Goal: Navigation & Orientation: Find specific page/section

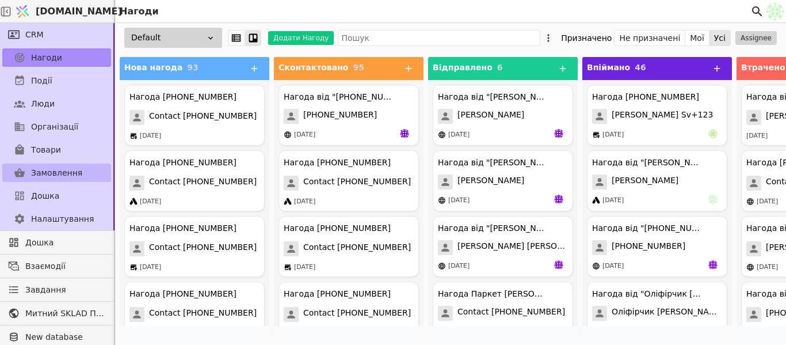
click at [71, 176] on span "Замовлення" at bounding box center [56, 173] width 51 height 12
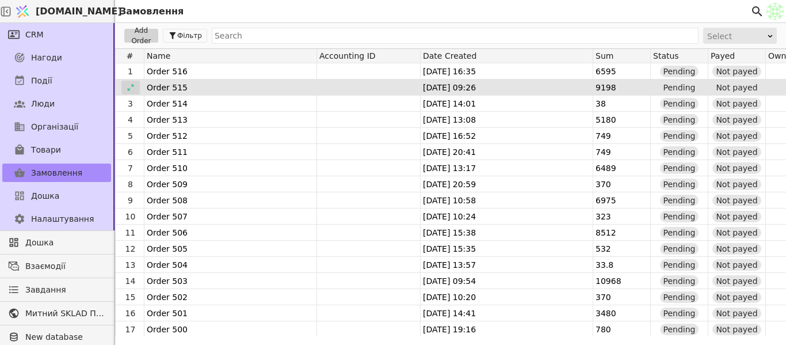
click at [125, 92] on div at bounding box center [130, 88] width 18 height 14
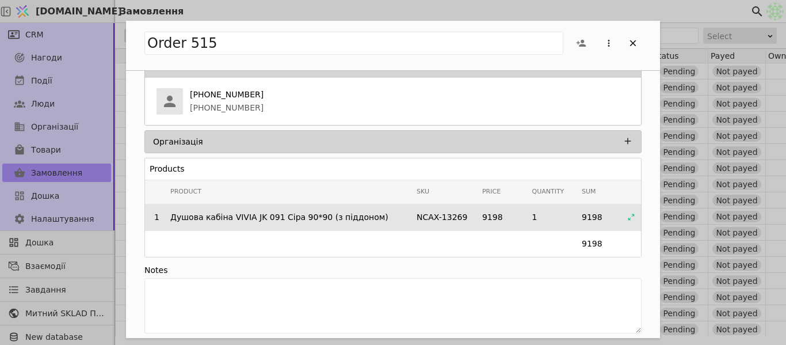
scroll to position [93, 0]
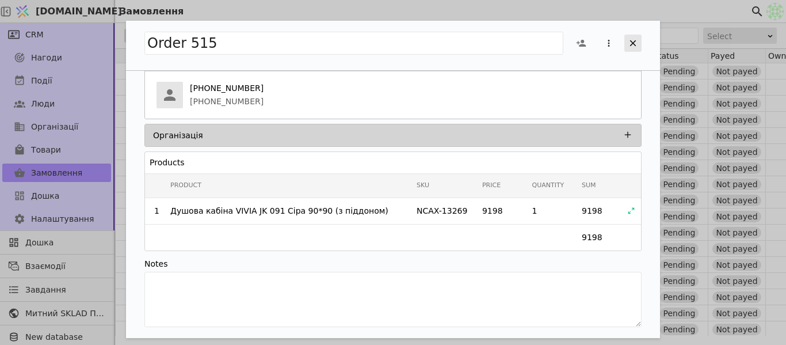
click at [632, 39] on icon "Add Opportunity" at bounding box center [633, 43] width 10 height 10
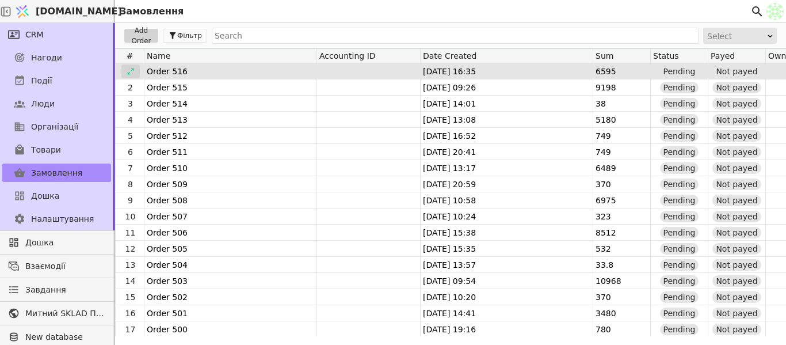
click at [132, 71] on icon at bounding box center [131, 71] width 8 height 8
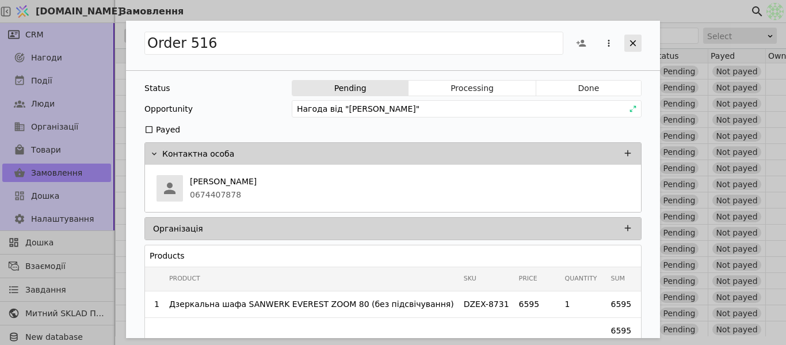
click at [634, 43] on icon "Add Opportunity" at bounding box center [633, 43] width 6 height 6
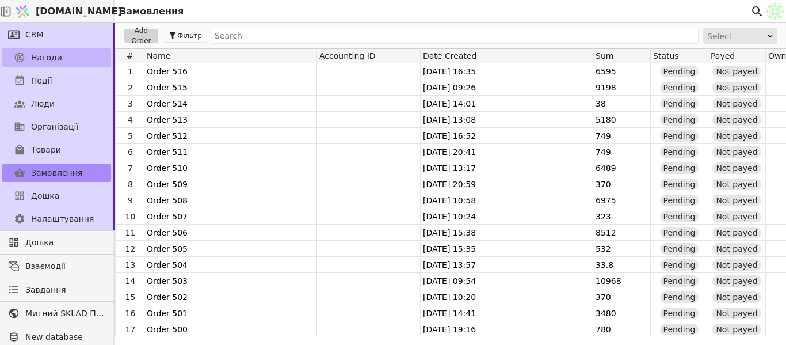
click at [67, 62] on link "Нагоди" at bounding box center [56, 57] width 109 height 18
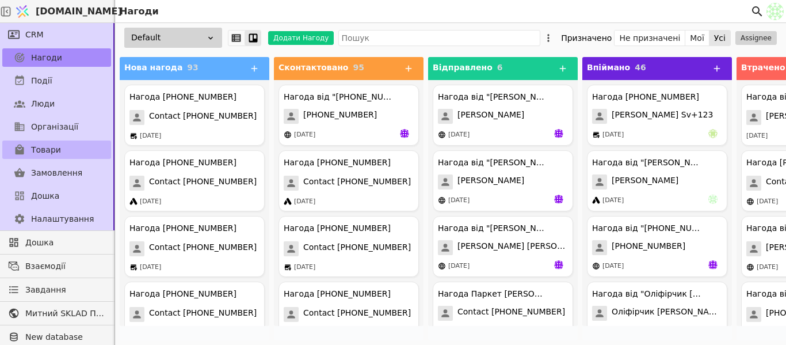
click at [77, 148] on link "Товари" at bounding box center [56, 149] width 109 height 18
click at [10, 148] on link "Товари" at bounding box center [56, 149] width 109 height 18
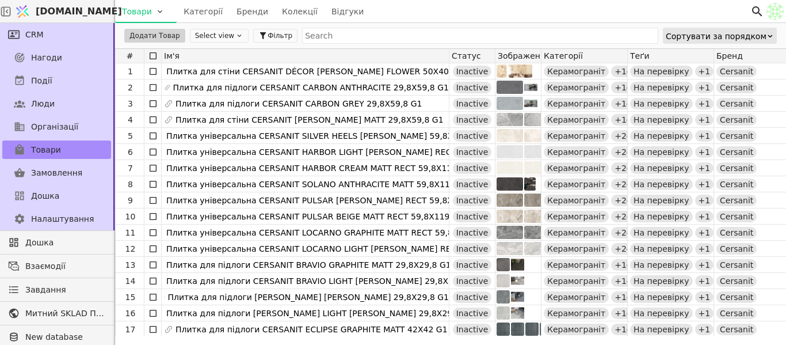
click at [233, 36] on button "Select view" at bounding box center [219, 36] width 59 height 14
click at [235, 34] on icon at bounding box center [239, 36] width 8 height 8
click at [166, 11] on html "[DOMAIN_NAME] Товари Категорії Бренди Колекції Відгуки CRM Нагоди Події Люди Ор…" at bounding box center [393, 172] width 786 height 345
click at [165, 11] on html "[DOMAIN_NAME] Товари Категорії Бренди Колекції Відгуки CRM Нагоди Події Люди Ор…" at bounding box center [393, 172] width 786 height 345
click at [219, 40] on button "Всі товари" at bounding box center [219, 36] width 58 height 14
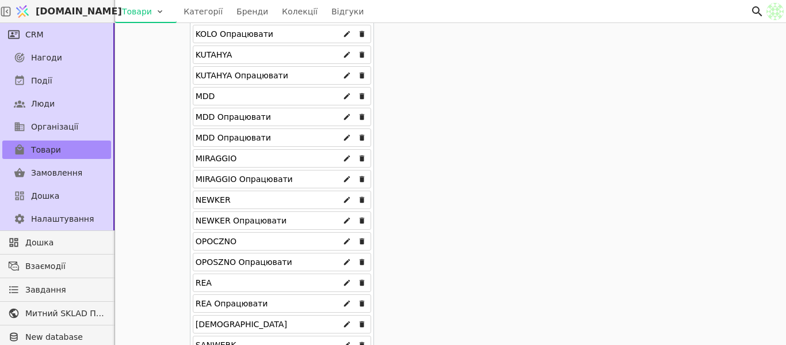
scroll to position [1036, 0]
